Goal: Navigation & Orientation: Find specific page/section

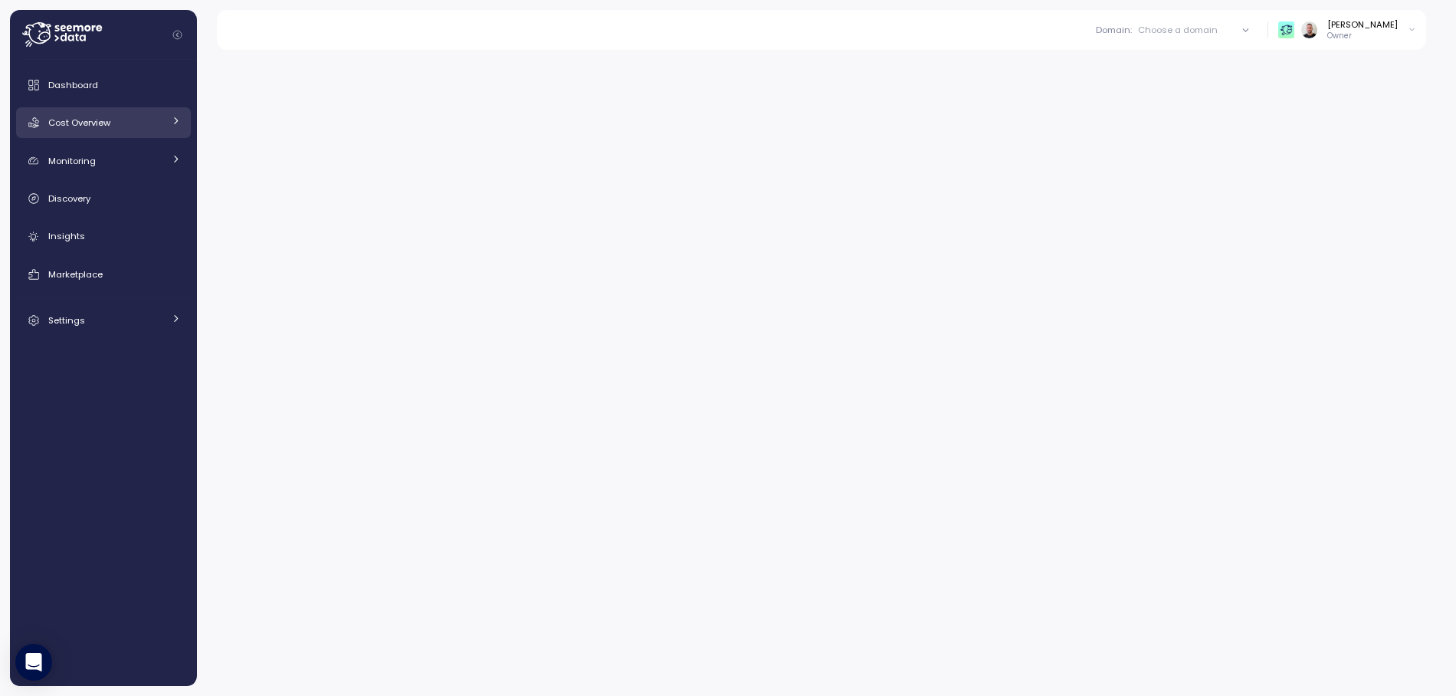
click at [95, 125] on span "Cost Overview" at bounding box center [79, 123] width 62 height 12
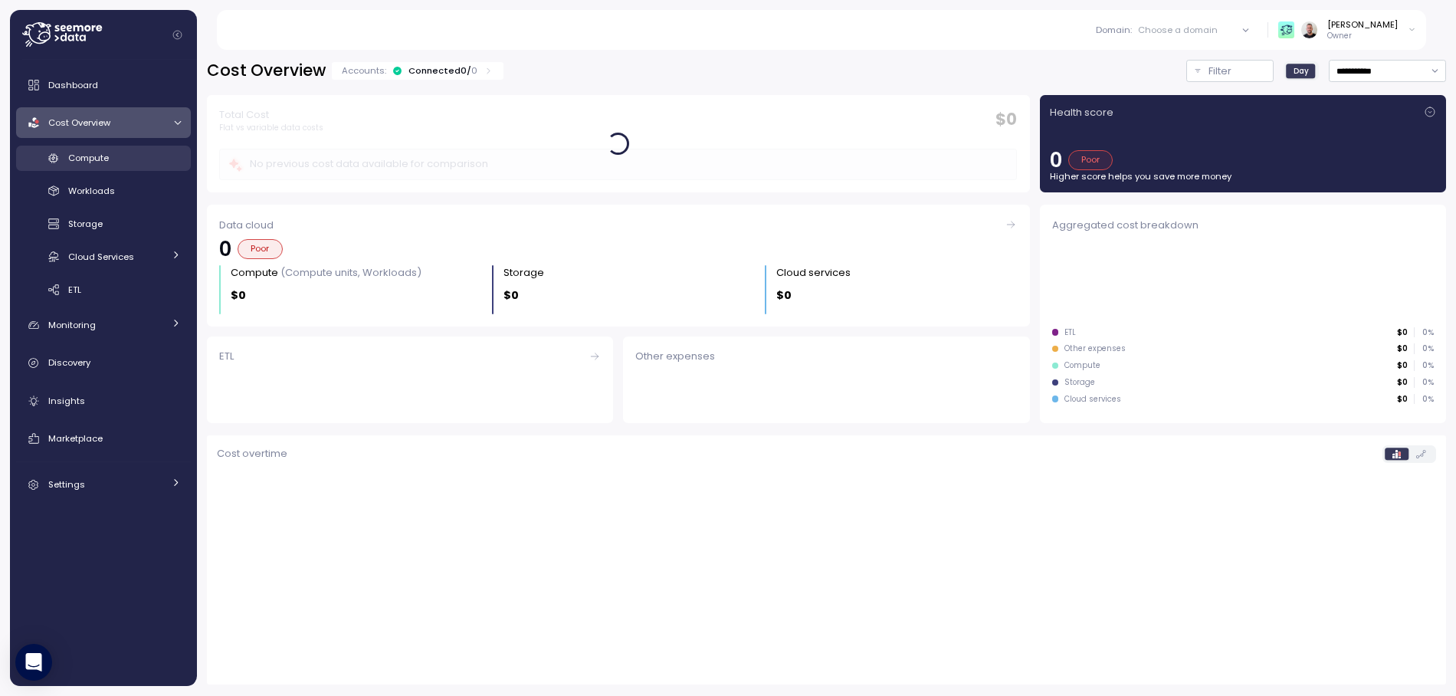
click at [68, 152] on span "Compute" at bounding box center [88, 158] width 41 height 12
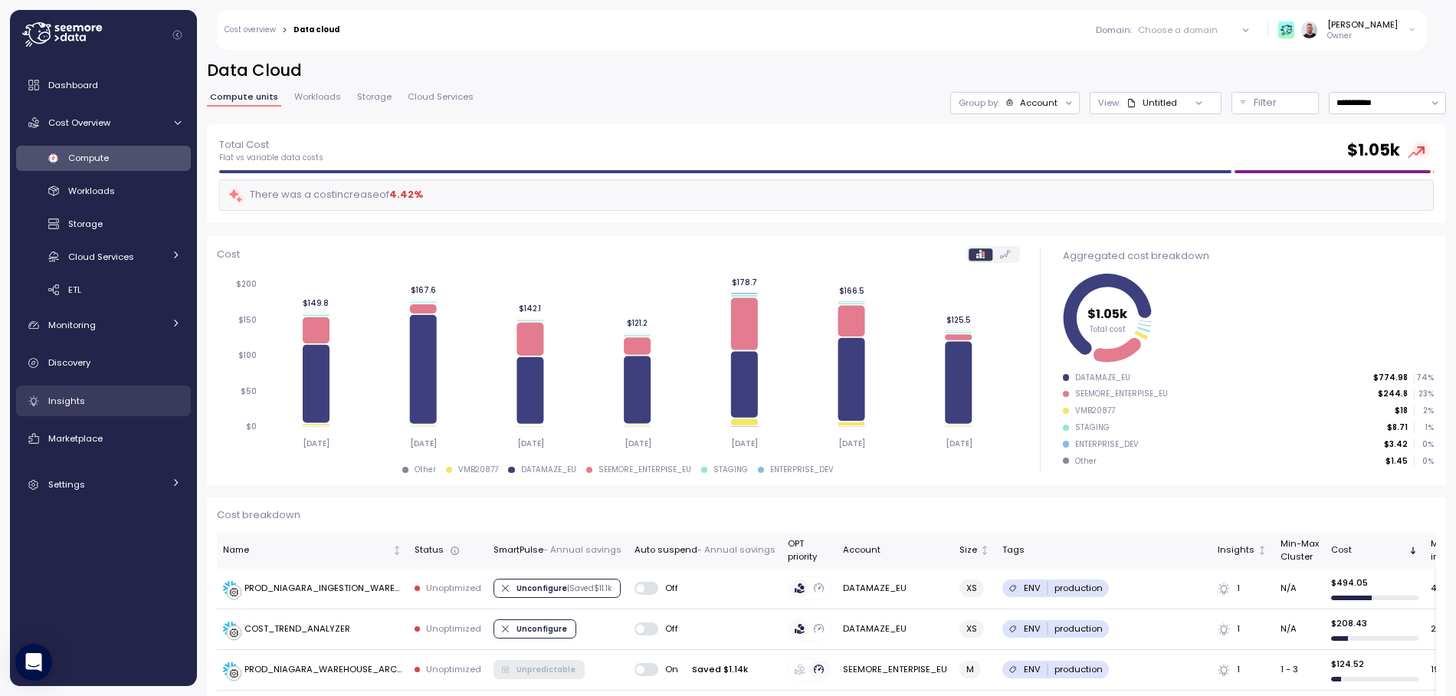
click at [89, 405] on div "Insights" at bounding box center [114, 400] width 133 height 15
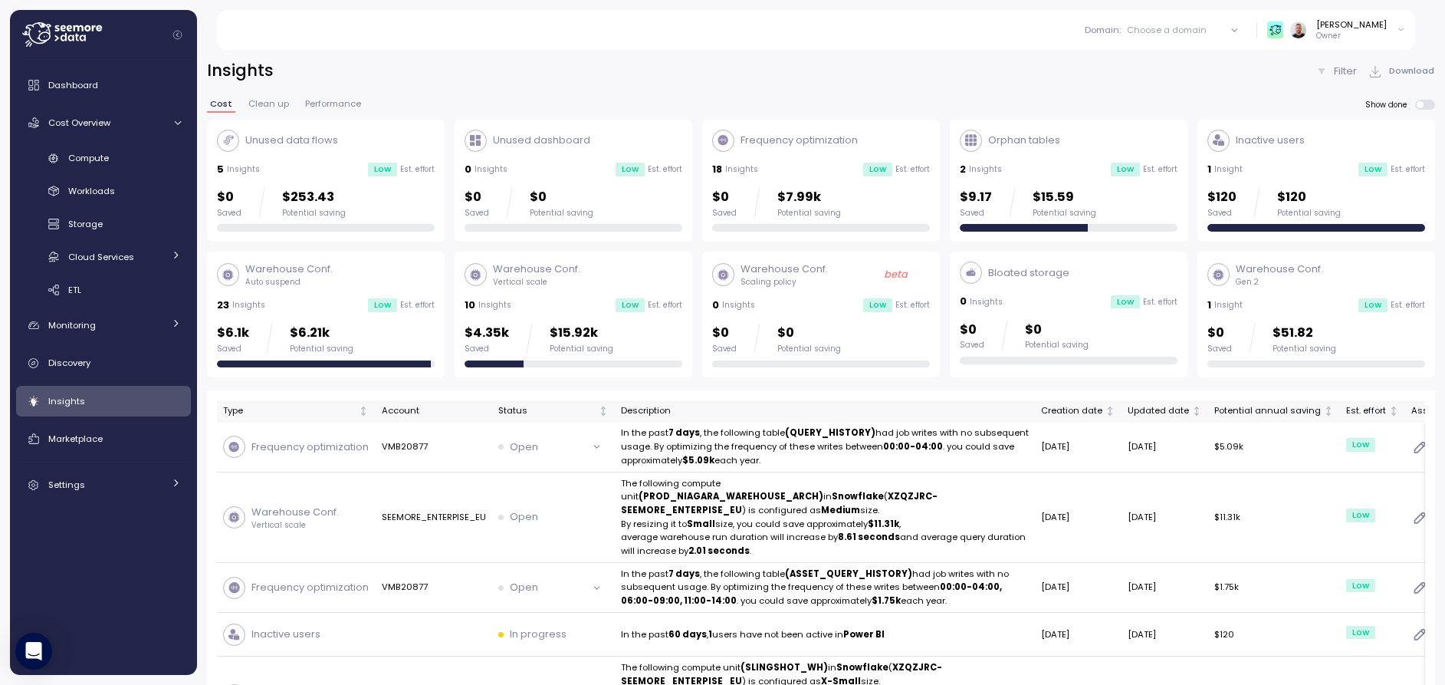
click at [1357, 74] on p "Filter" at bounding box center [1345, 71] width 23 height 15
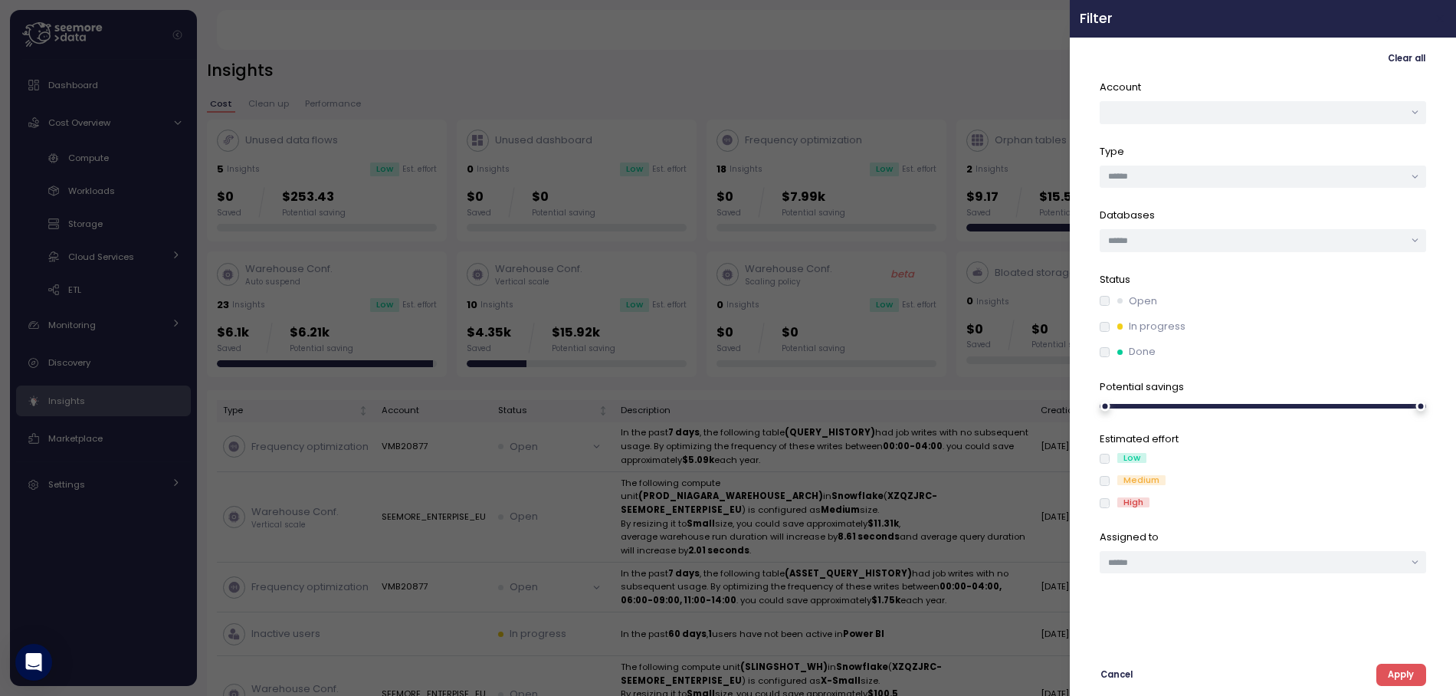
click at [1436, 20] on icon "button" at bounding box center [1441, 18] width 12 height 12
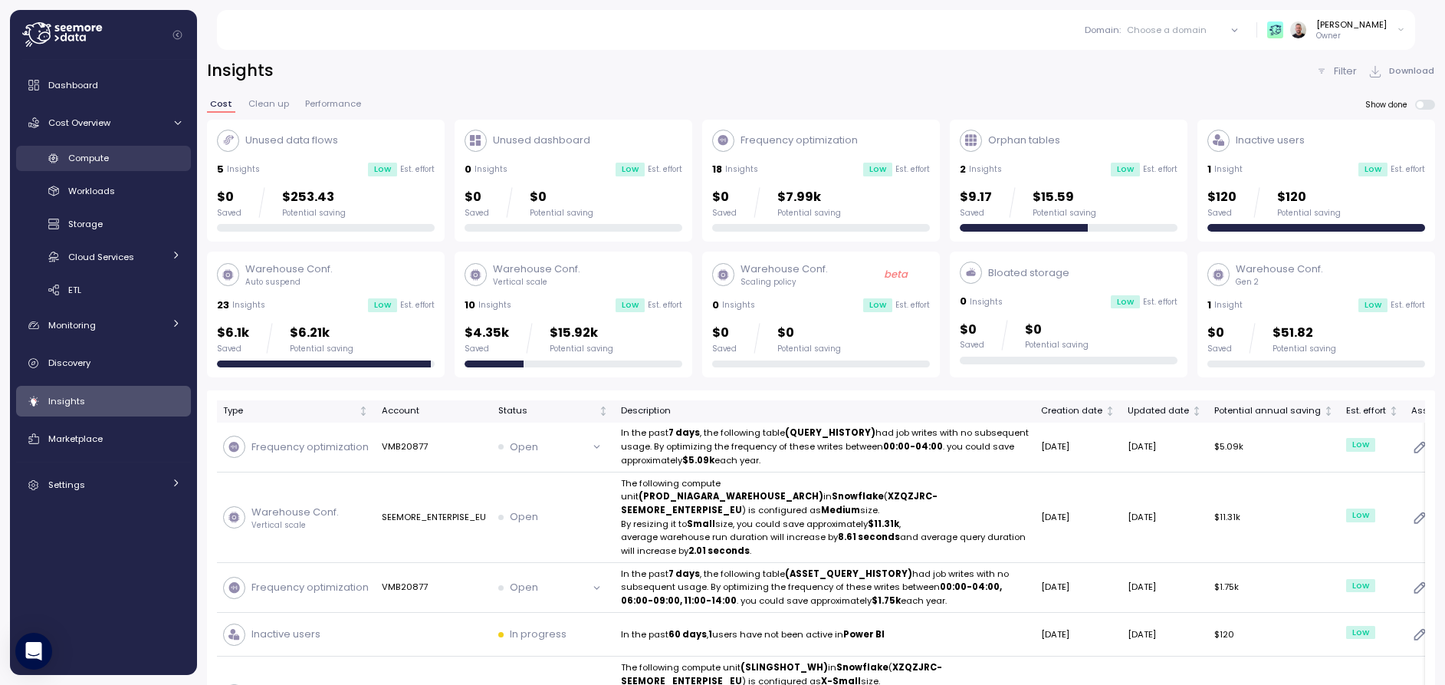
click at [103, 163] on span "Compute" at bounding box center [88, 158] width 41 height 12
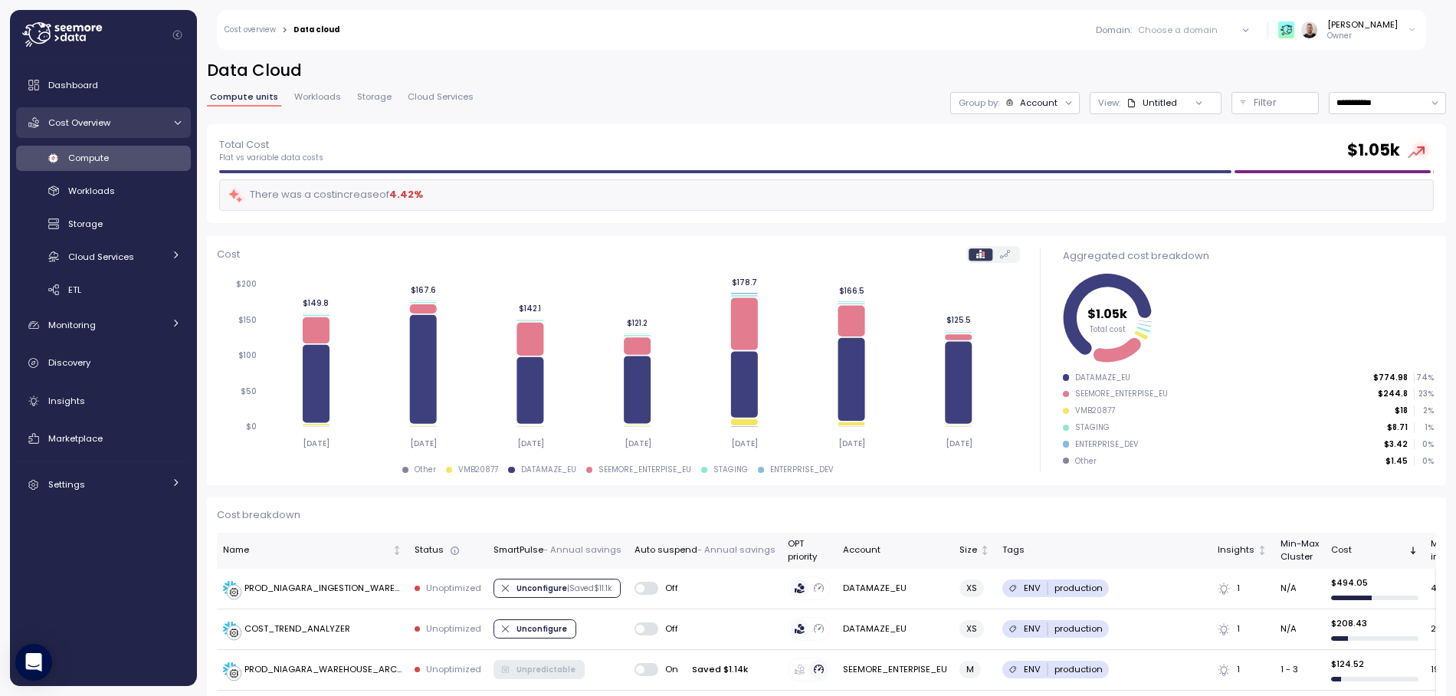
click at [92, 126] on span "Cost Overview" at bounding box center [79, 123] width 62 height 12
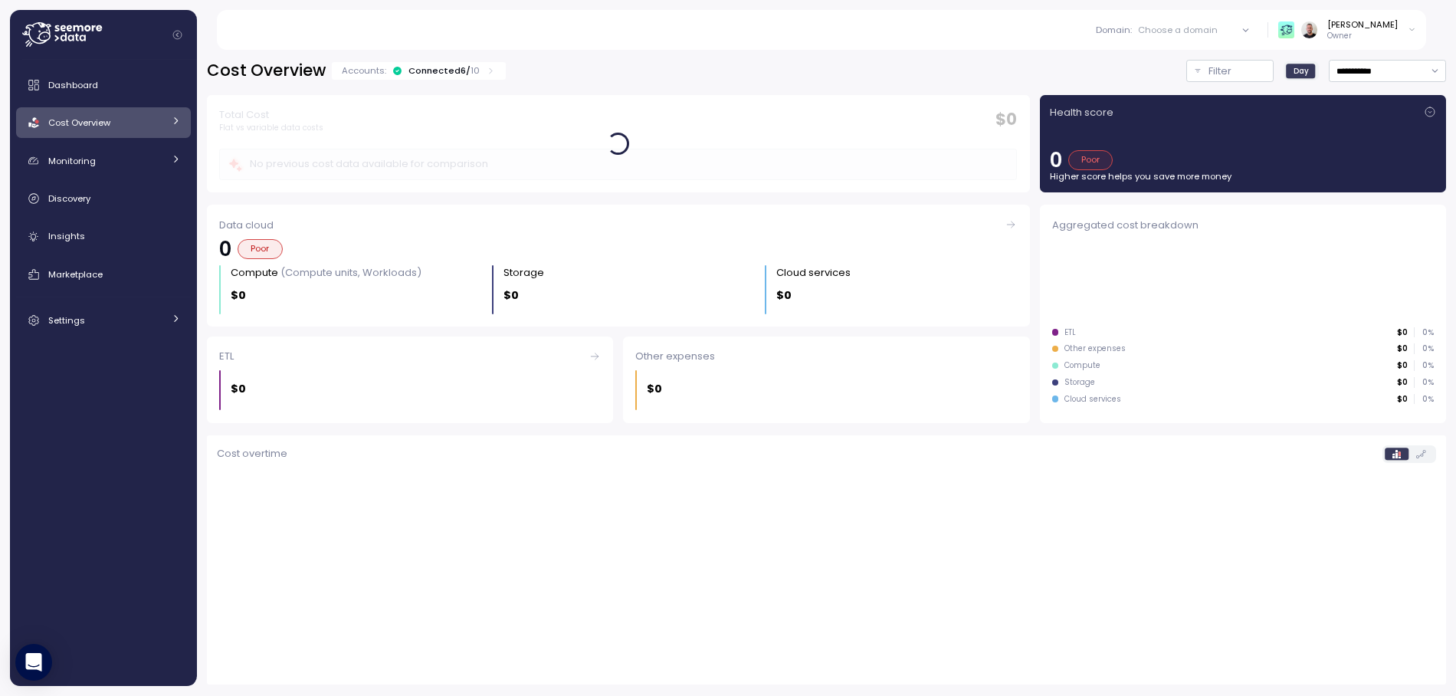
click at [410, 74] on div "Connected 6 / 10" at bounding box center [444, 70] width 71 height 12
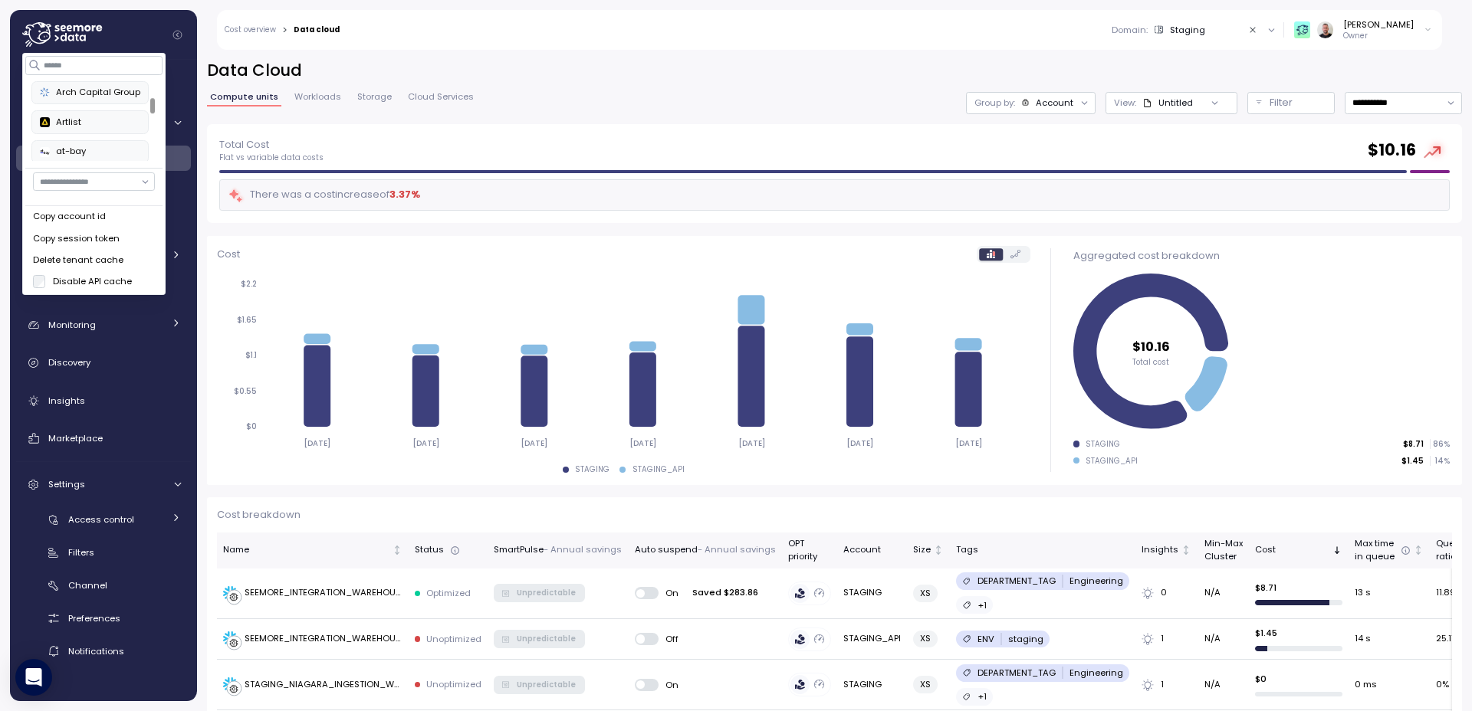
scroll to position [80, 0]
click at [123, 549] on div "Filters" at bounding box center [124, 552] width 113 height 15
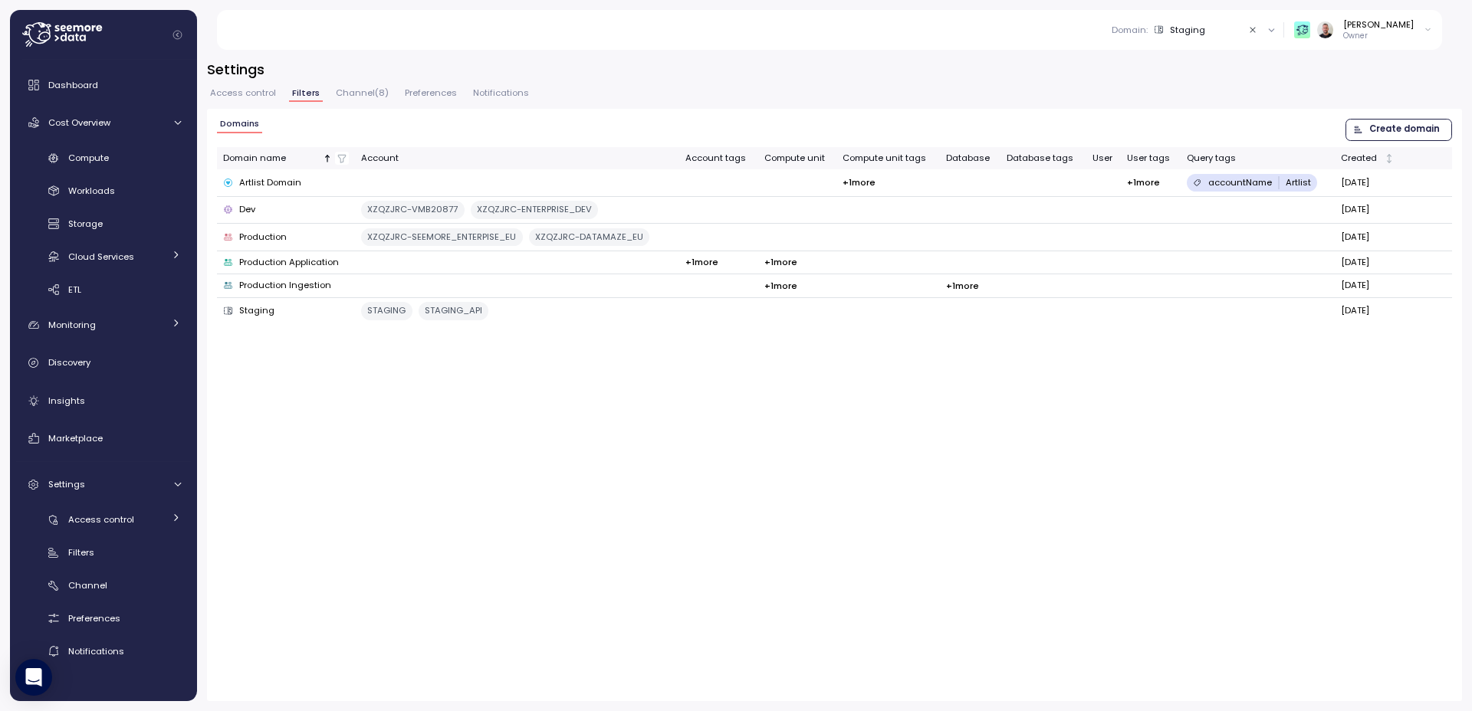
click at [355, 96] on span "Channel ( 8 )" at bounding box center [362, 93] width 53 height 8
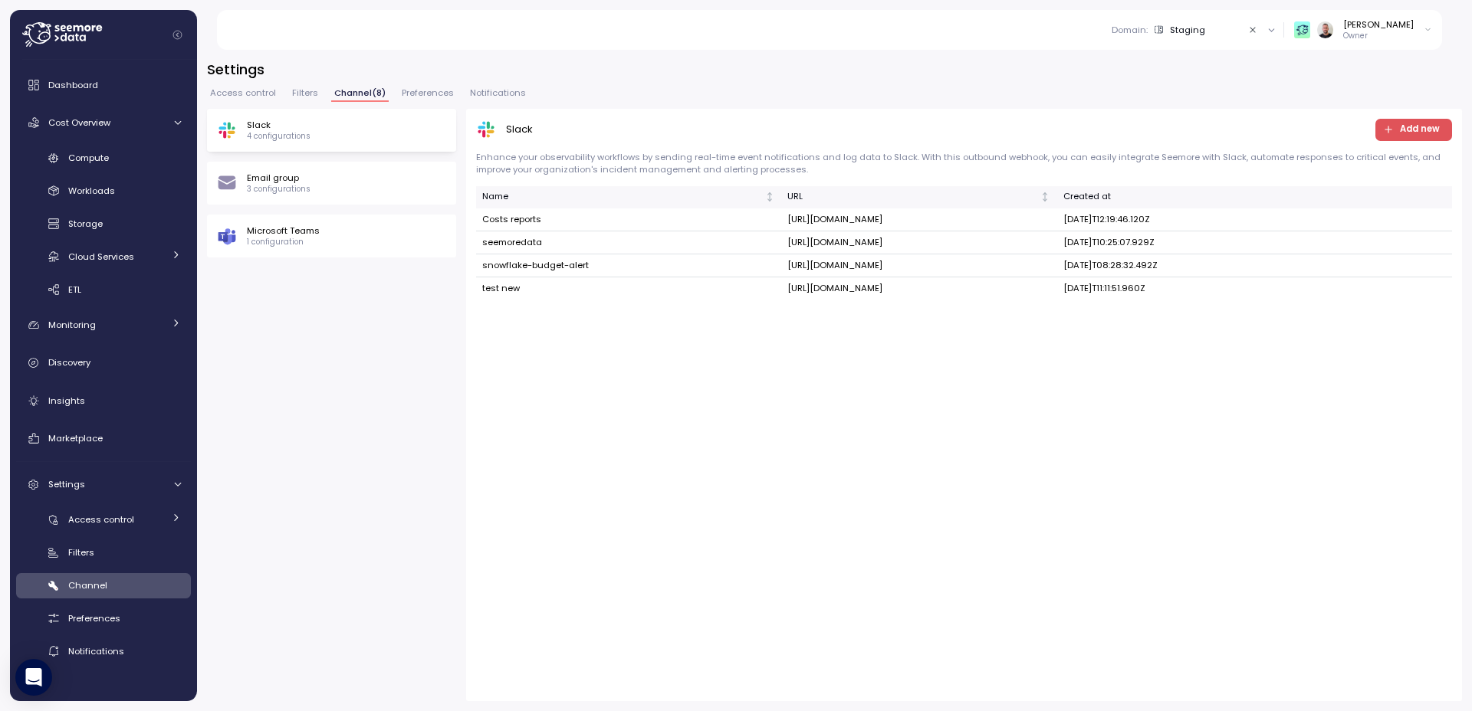
click at [484, 94] on span "Notifications" at bounding box center [498, 93] width 56 height 8
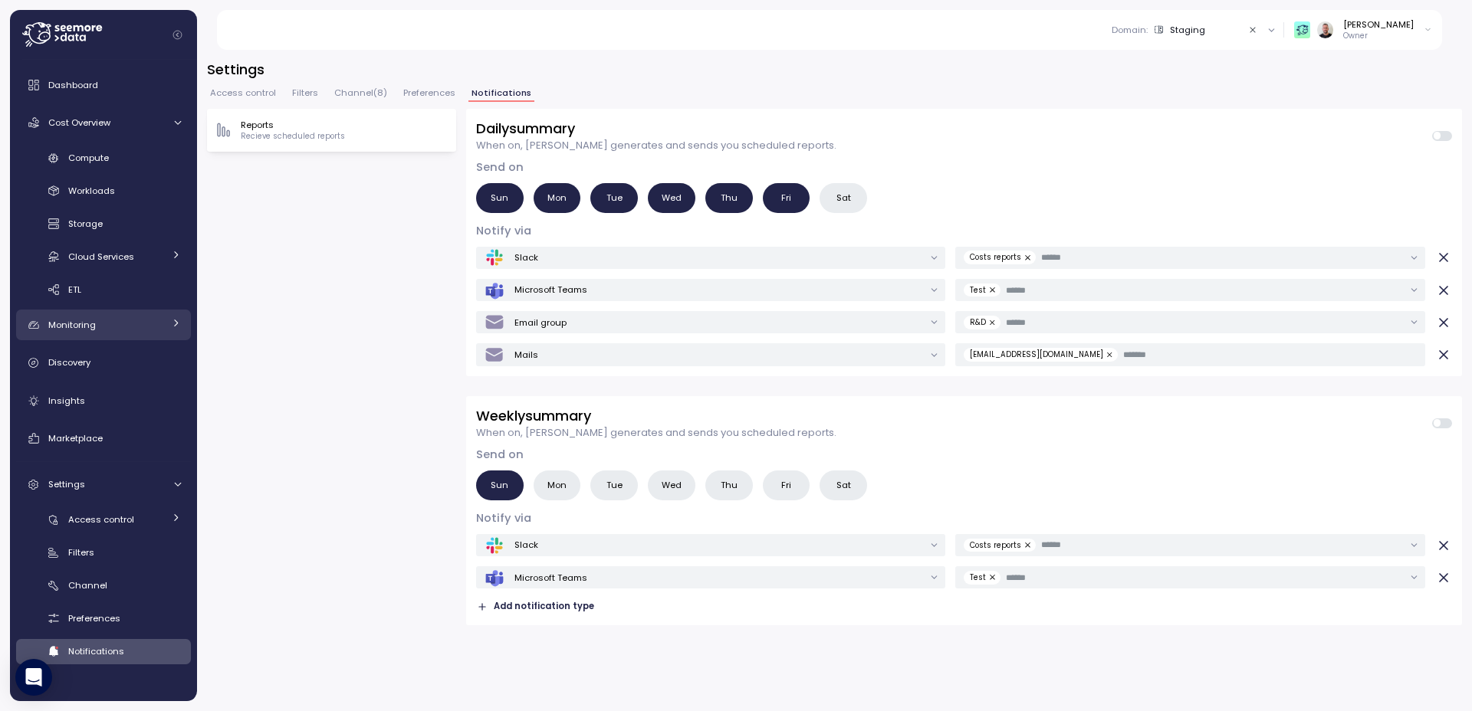
click at [166, 327] on link "Monitoring" at bounding box center [103, 325] width 175 height 31
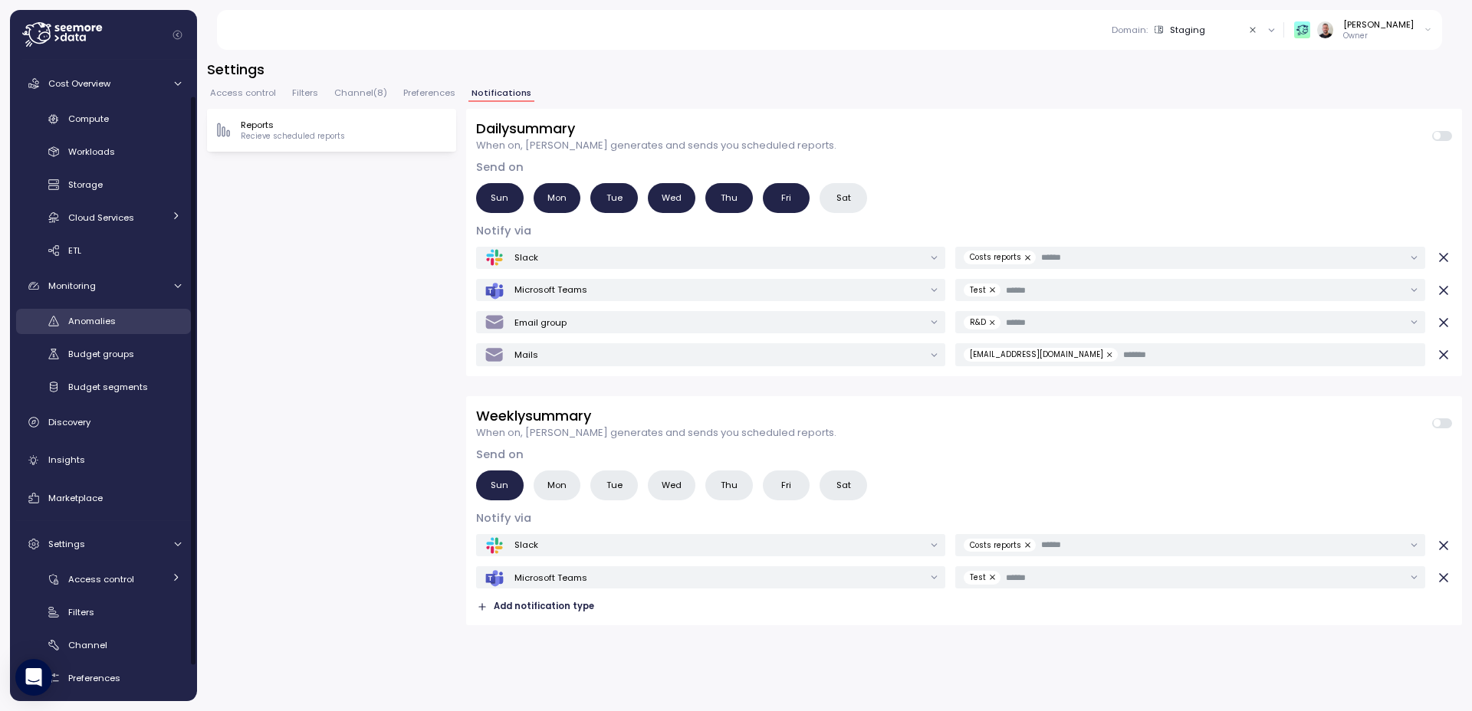
scroll to position [79, 0]
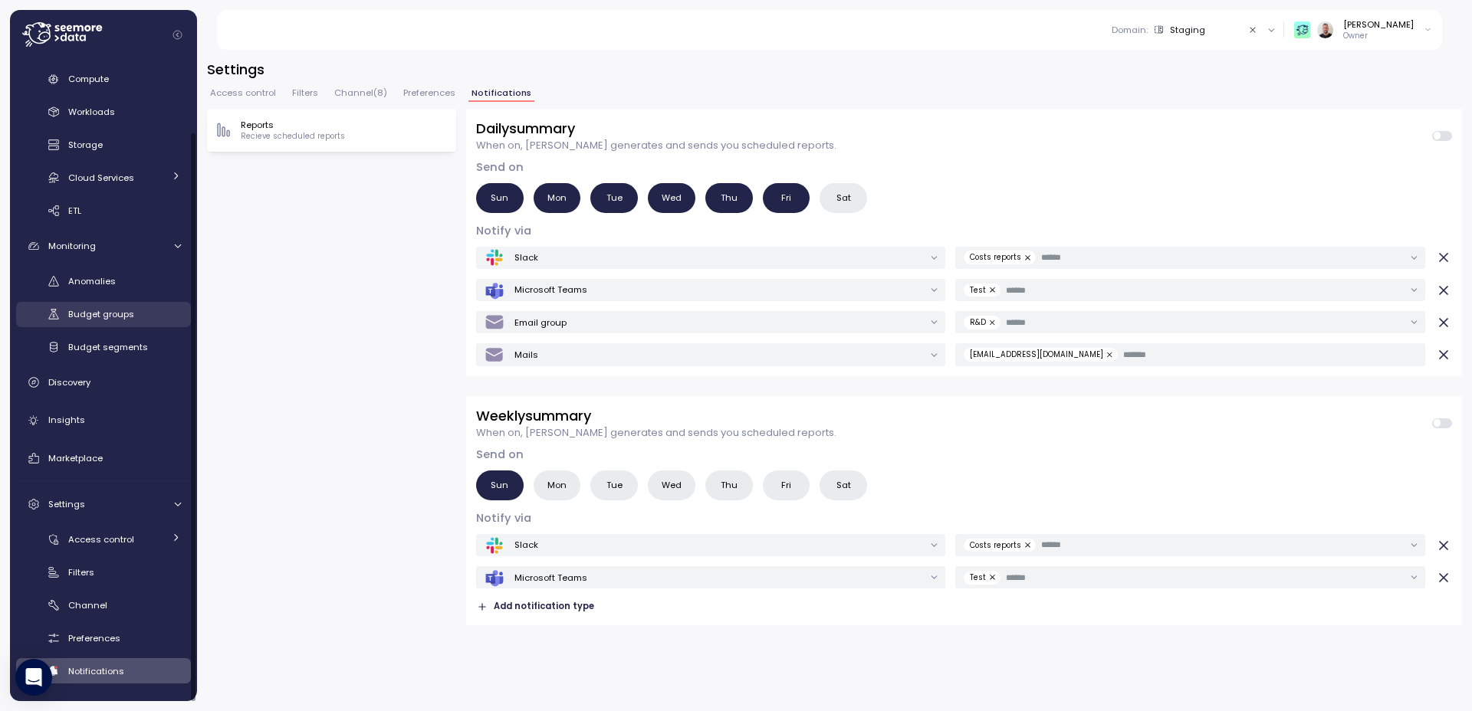
click at [123, 311] on span "Budget groups" at bounding box center [101, 314] width 66 height 12
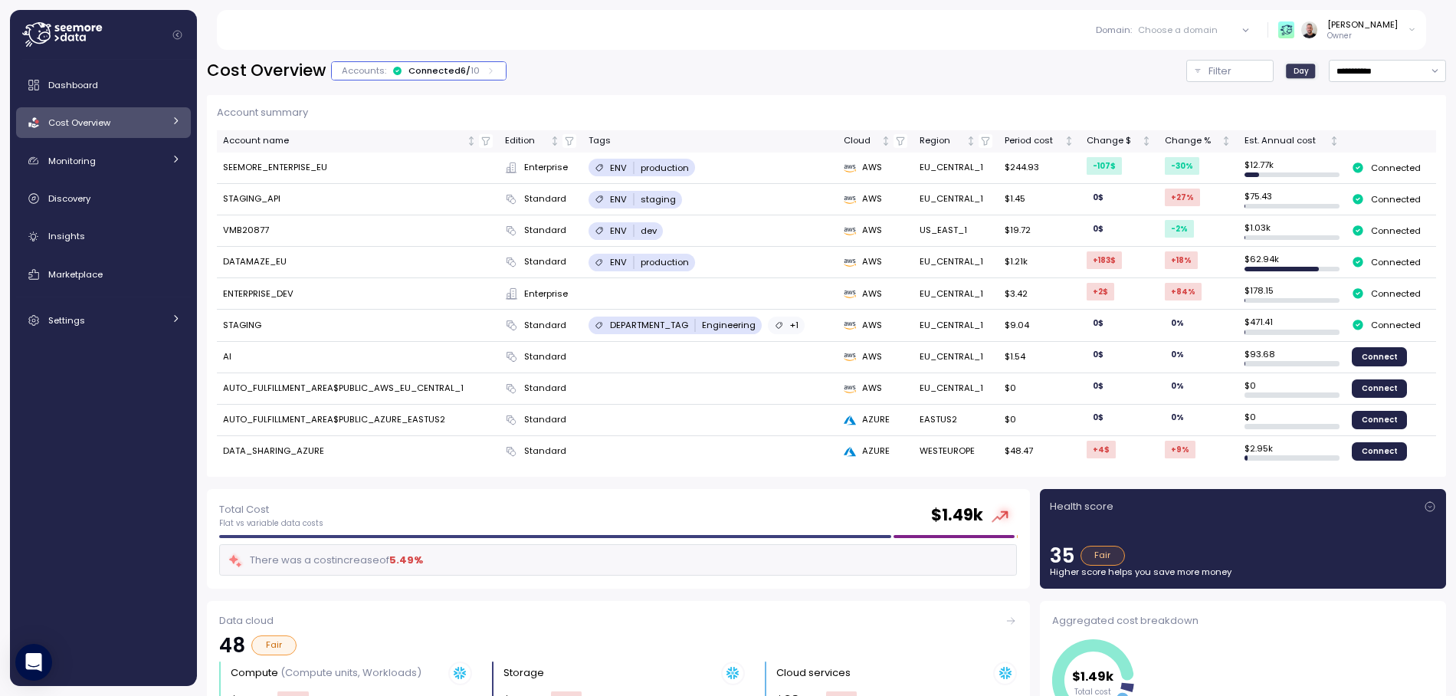
click at [87, 35] on icon at bounding box center [62, 34] width 80 height 25
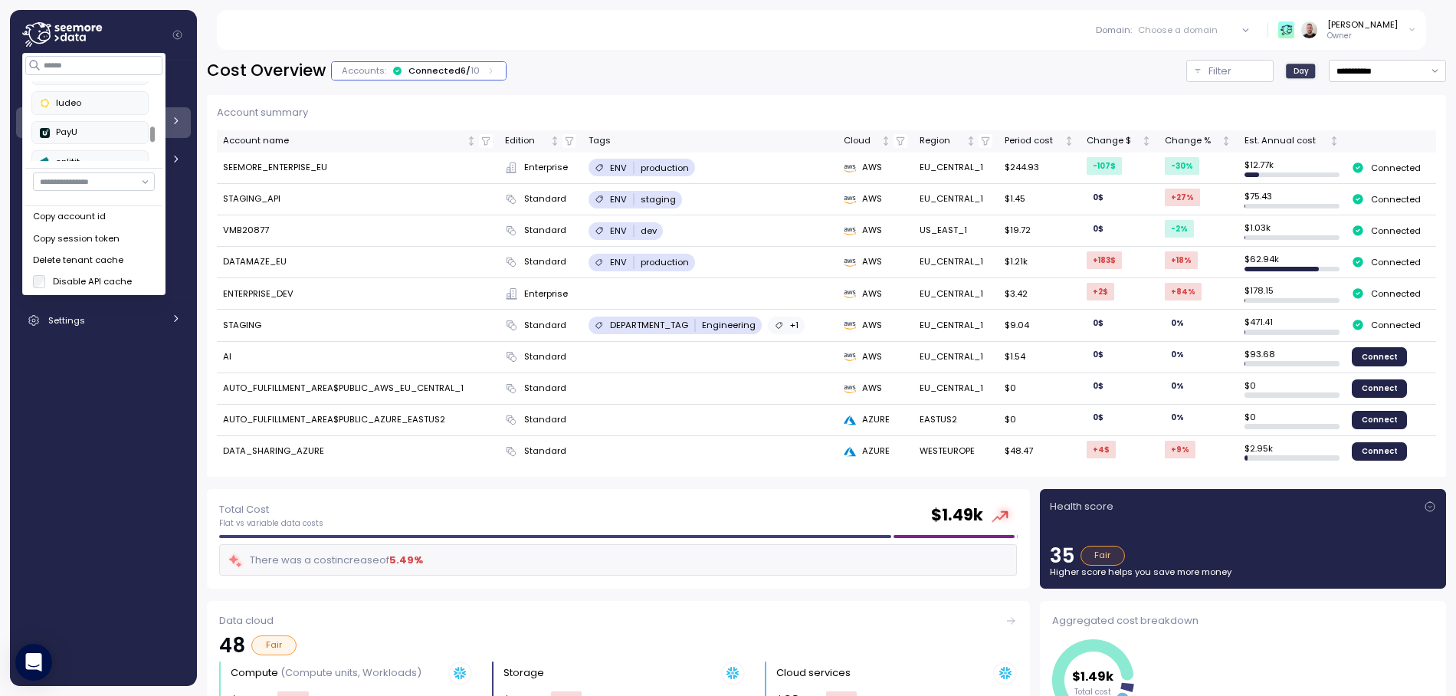
scroll to position [227, 0]
click at [81, 135] on div "PayU" at bounding box center [90, 132] width 100 height 14
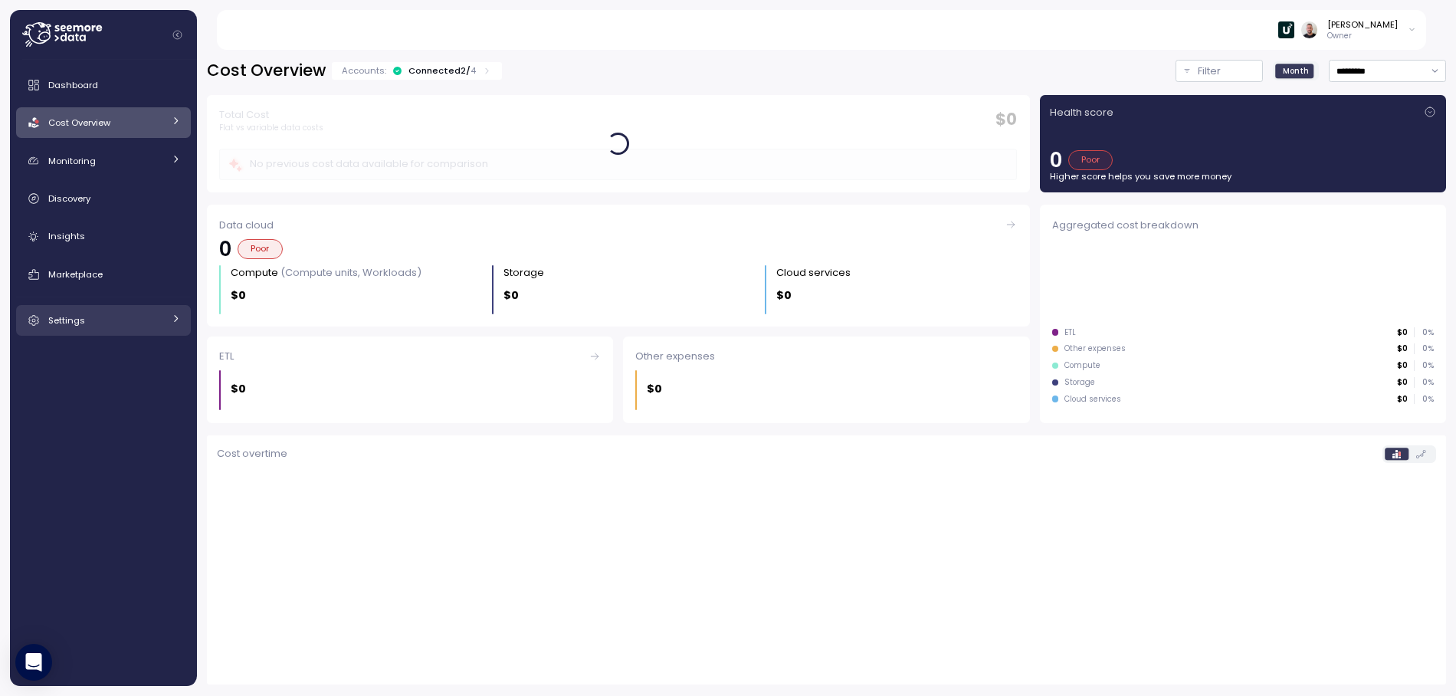
click at [87, 328] on link "Settings" at bounding box center [103, 320] width 175 height 31
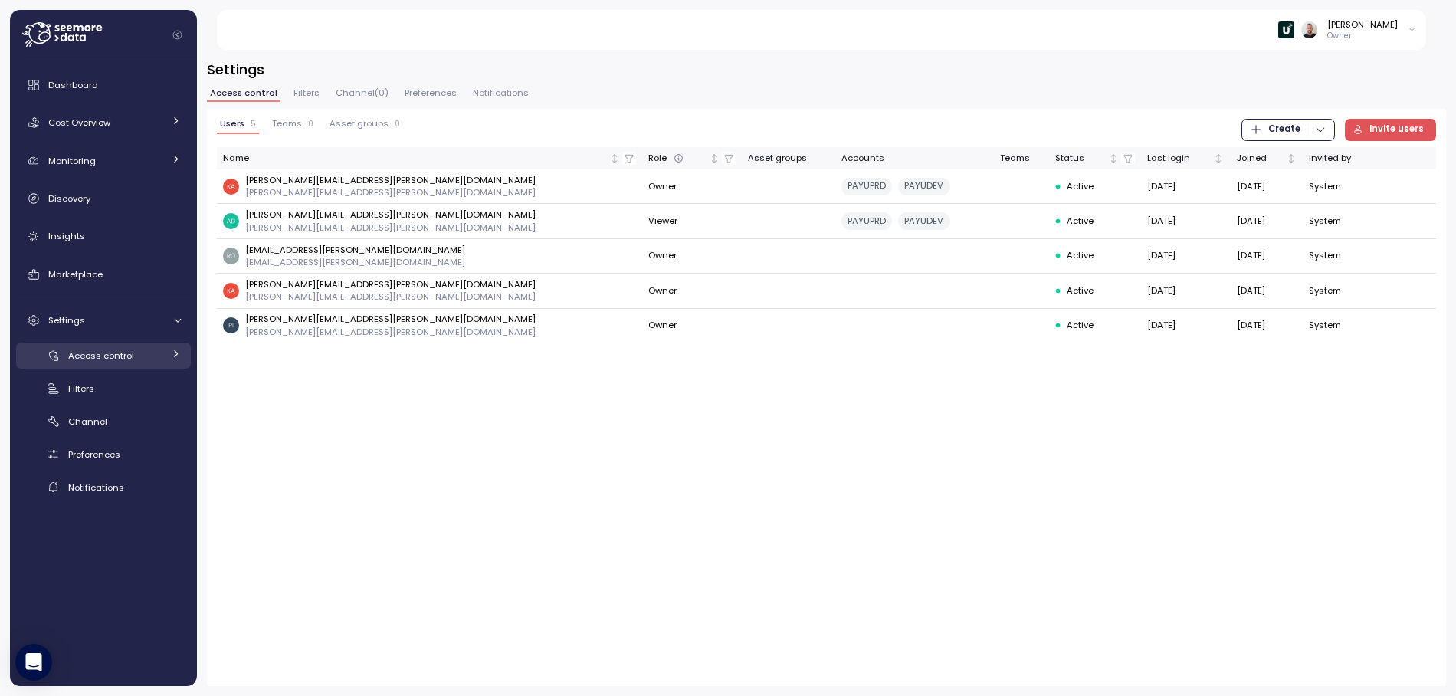
click at [117, 356] on span "Access control" at bounding box center [101, 356] width 66 height 12
click at [106, 392] on span "Users" at bounding box center [100, 389] width 25 height 12
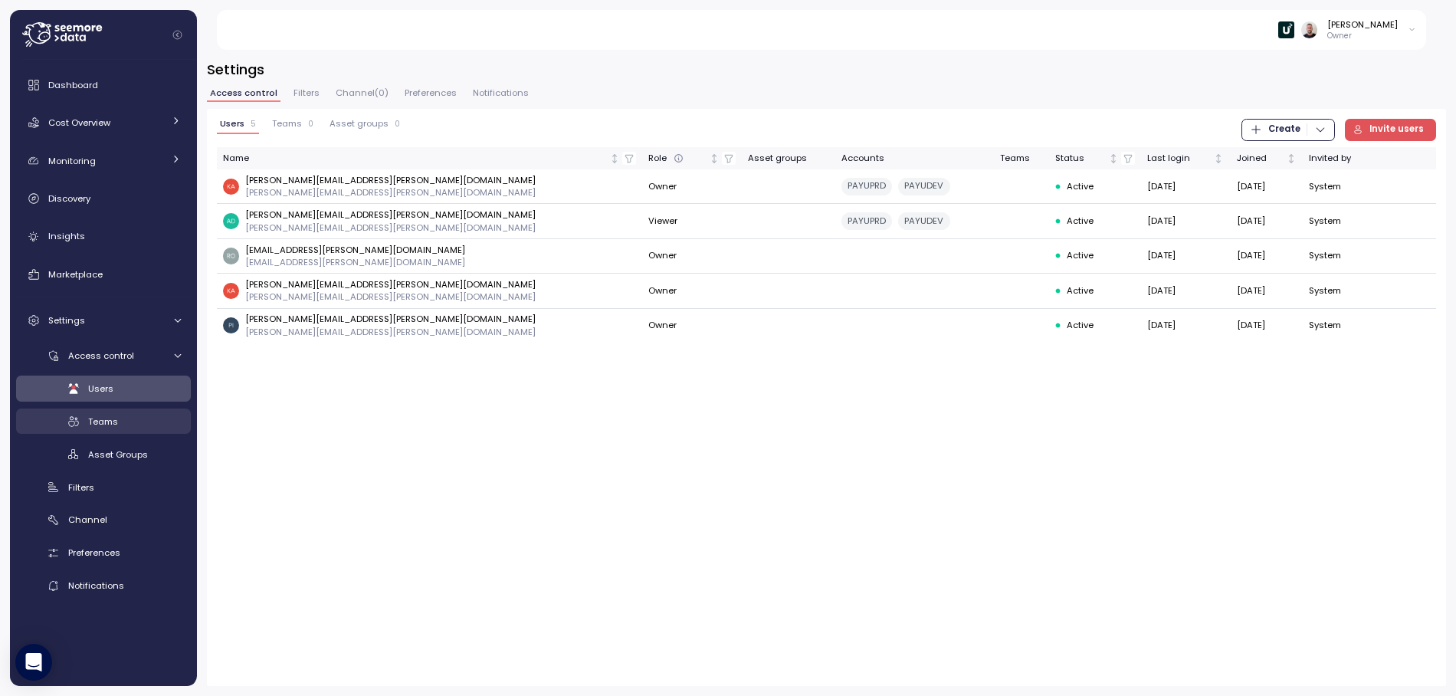
click at [110, 416] on span "Teams" at bounding box center [103, 421] width 30 height 12
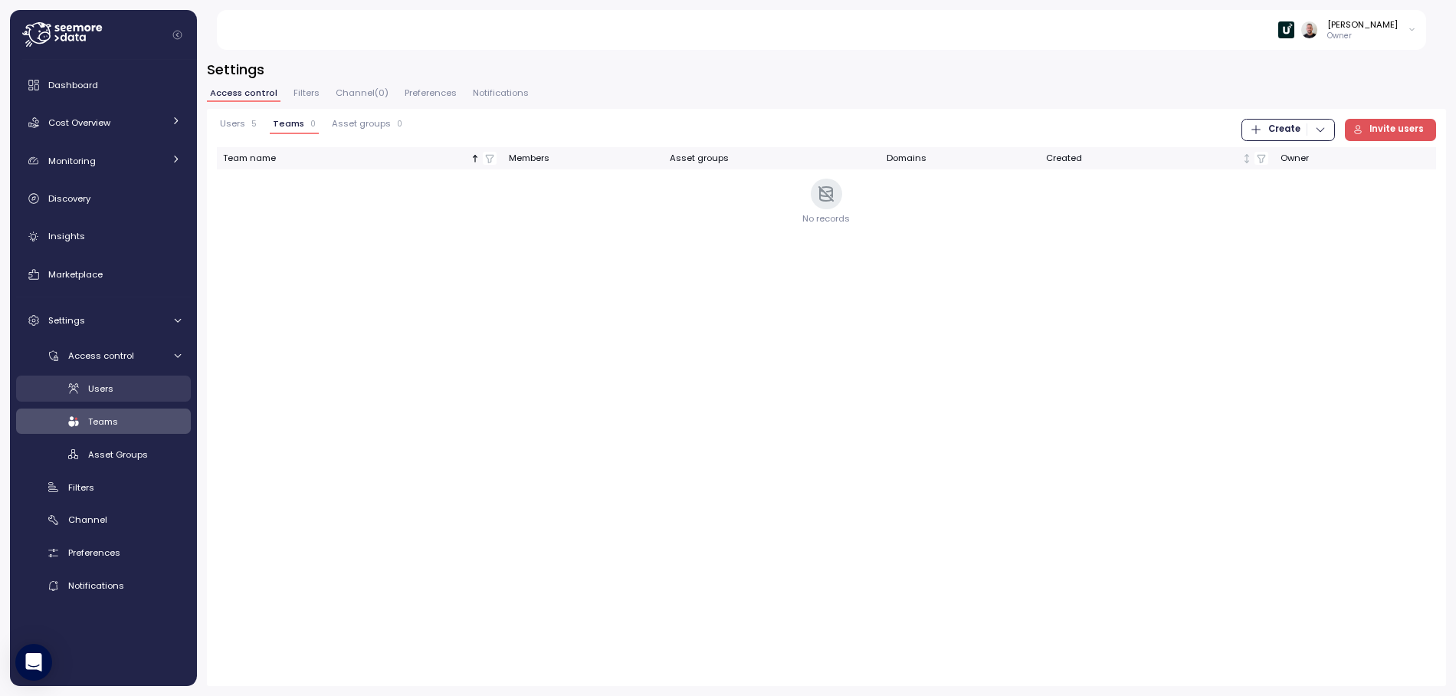
click at [103, 387] on span "Users" at bounding box center [100, 389] width 25 height 12
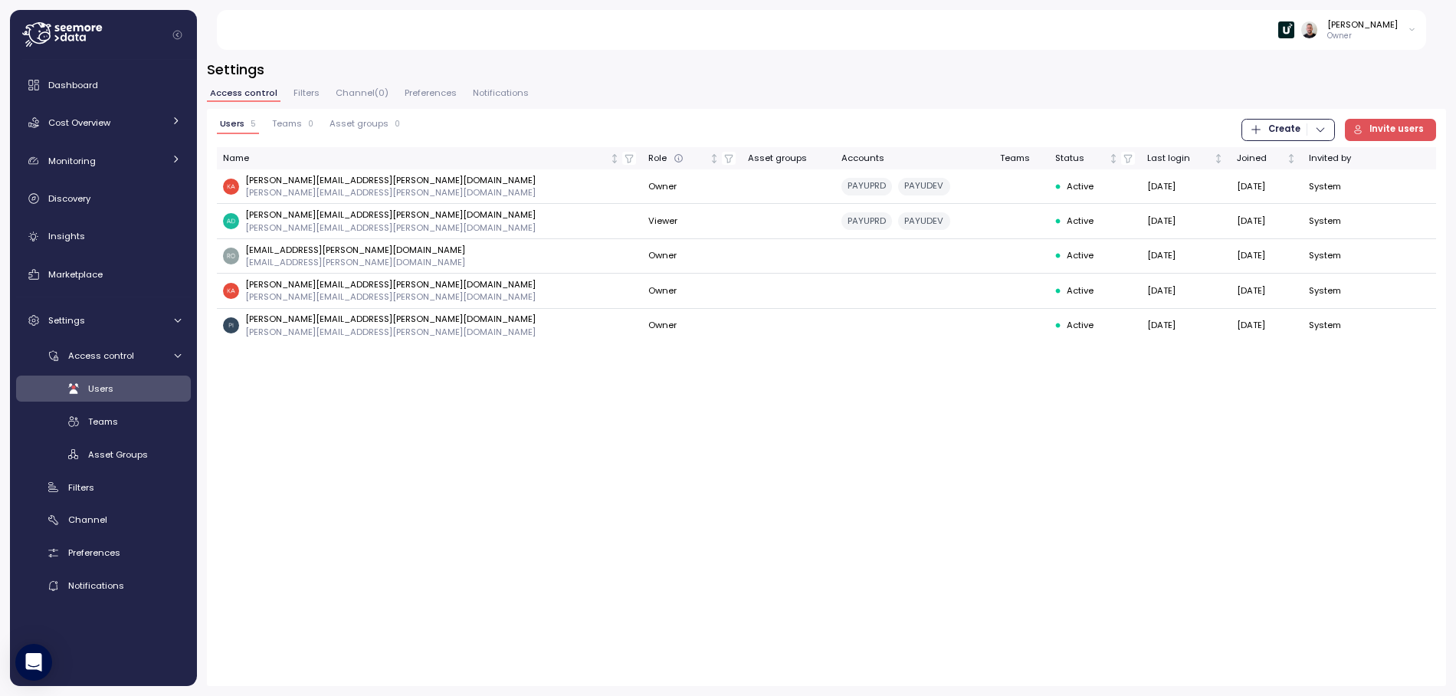
click at [44, 38] on icon at bounding box center [62, 34] width 80 height 25
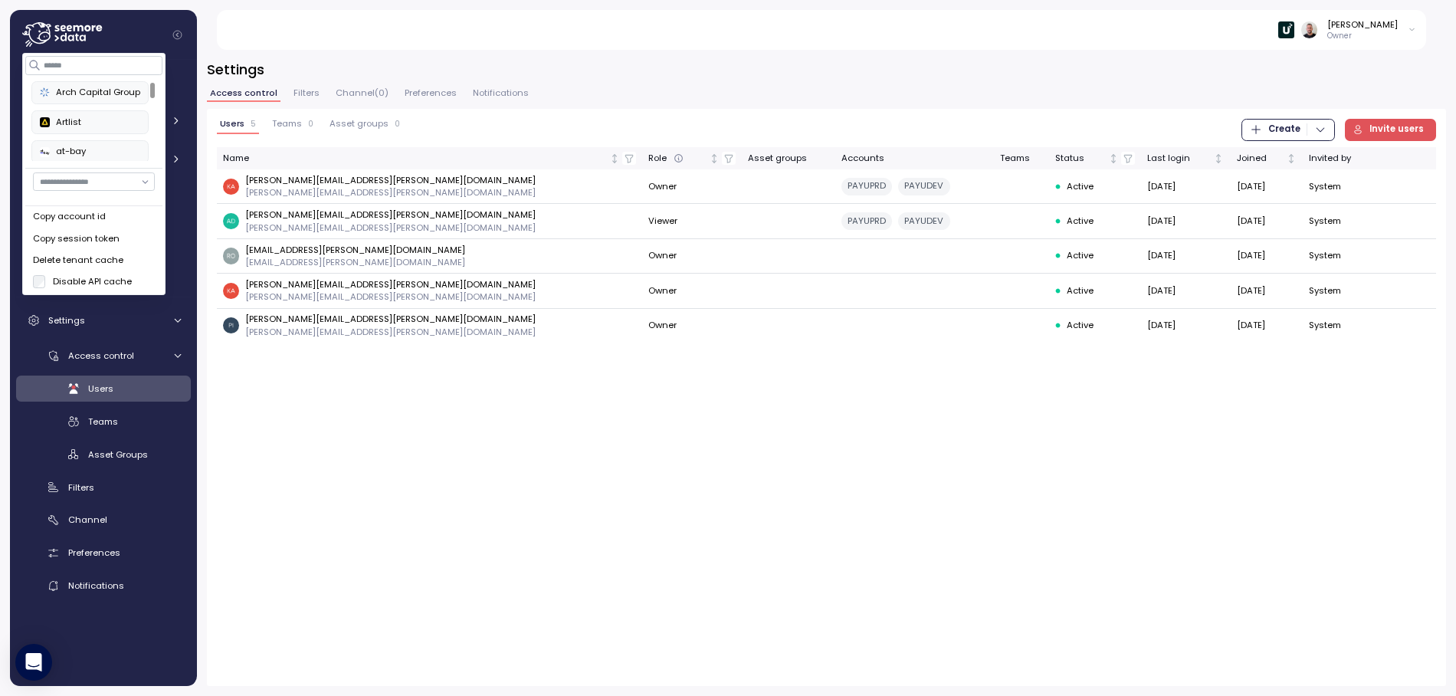
click at [79, 146] on div "at-bay" at bounding box center [90, 152] width 100 height 14
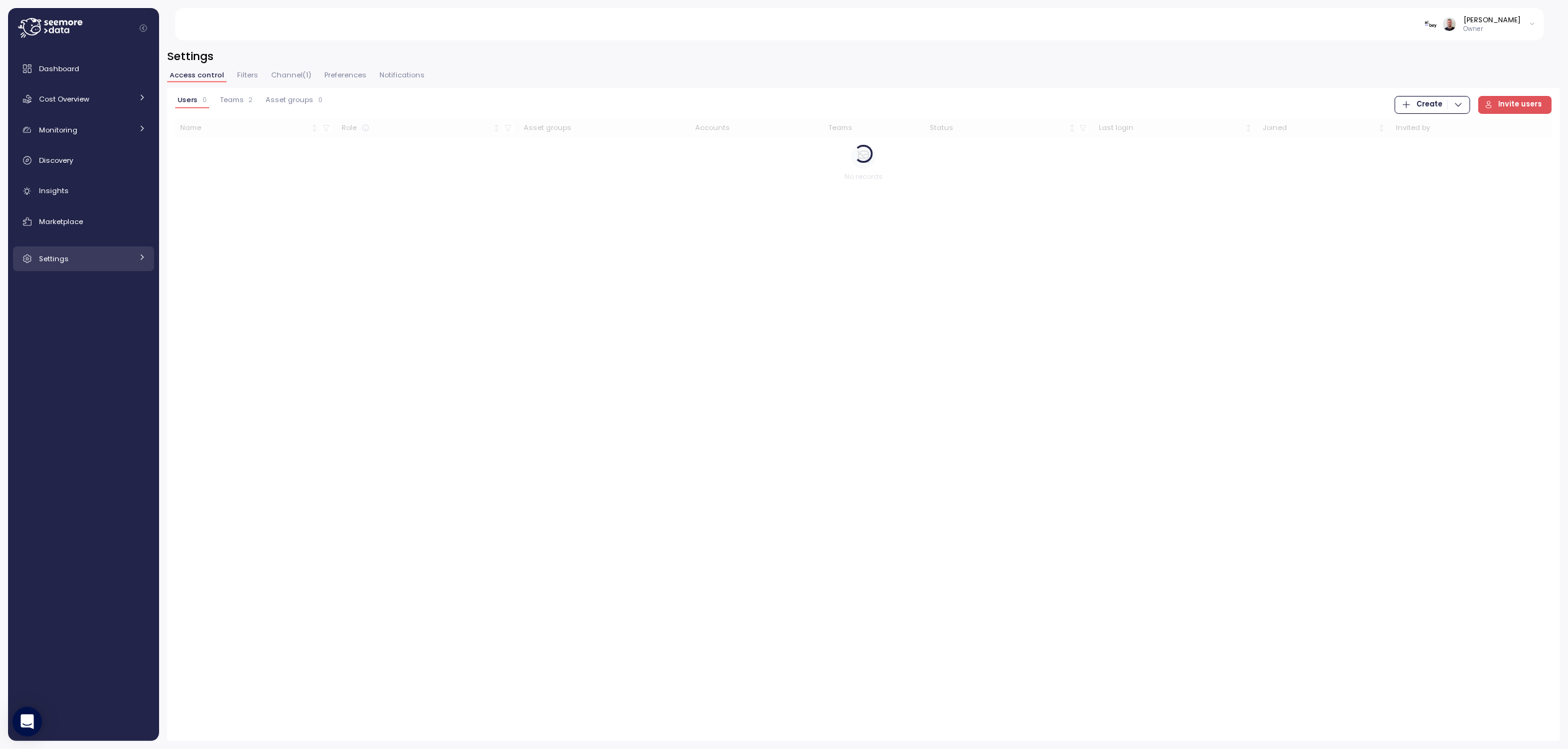
click at [74, 254] on div "Settings" at bounding box center [85, 258] width 93 height 12
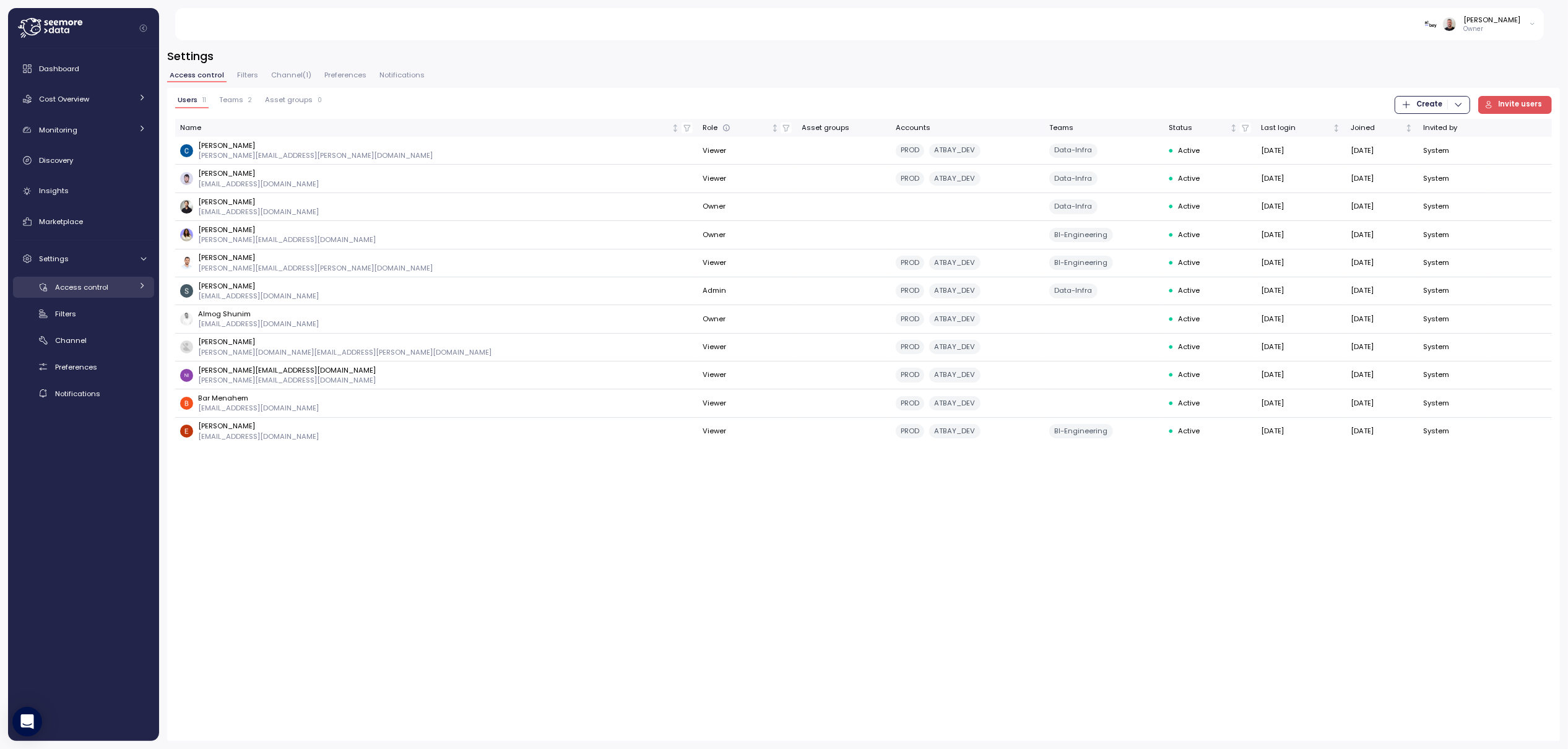
click at [86, 291] on span "Access control" at bounding box center [82, 287] width 53 height 10
